Goal: Task Accomplishment & Management: Complete application form

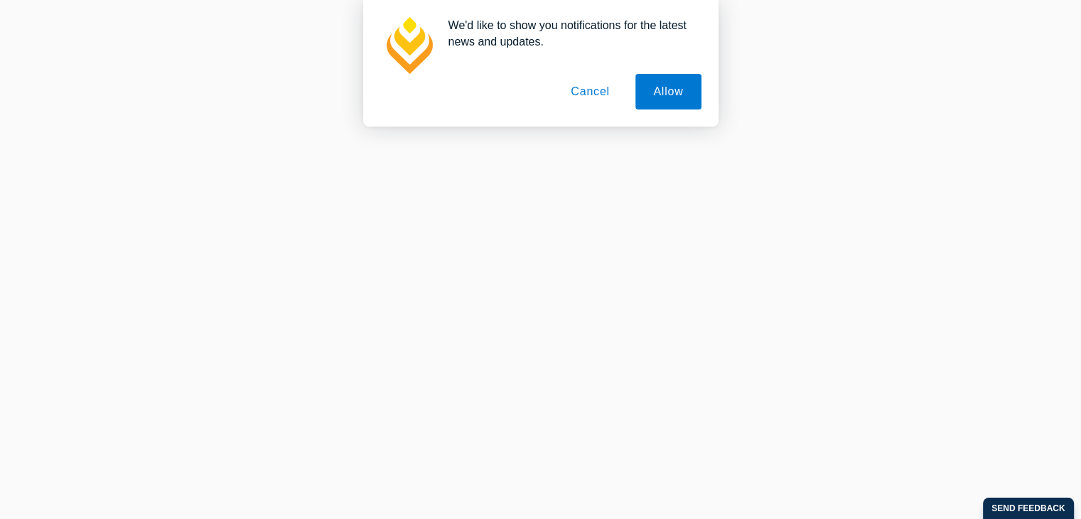
click at [670, 93] on button "Allow" at bounding box center [668, 92] width 65 height 36
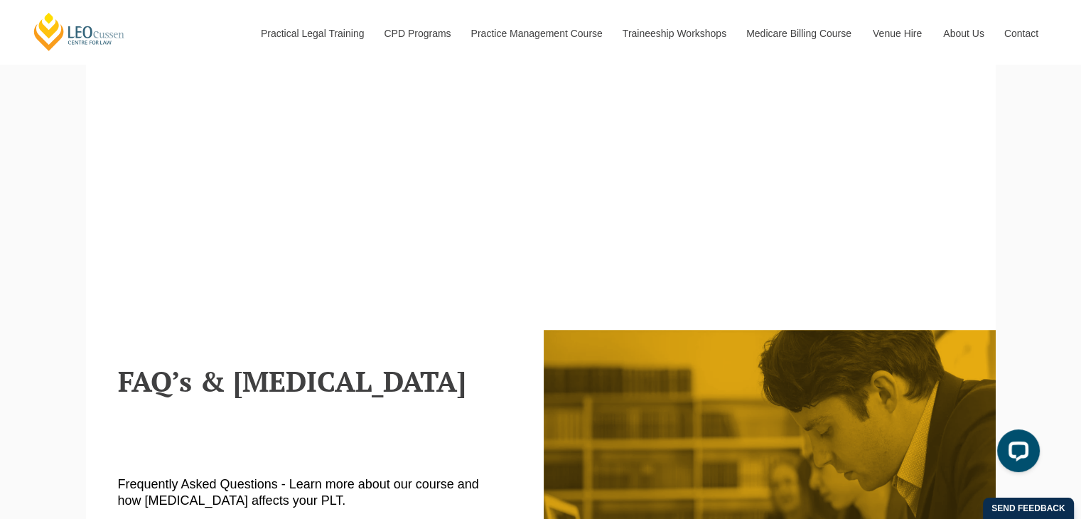
scroll to position [741, 0]
